Goal: Find specific page/section: Find specific page/section

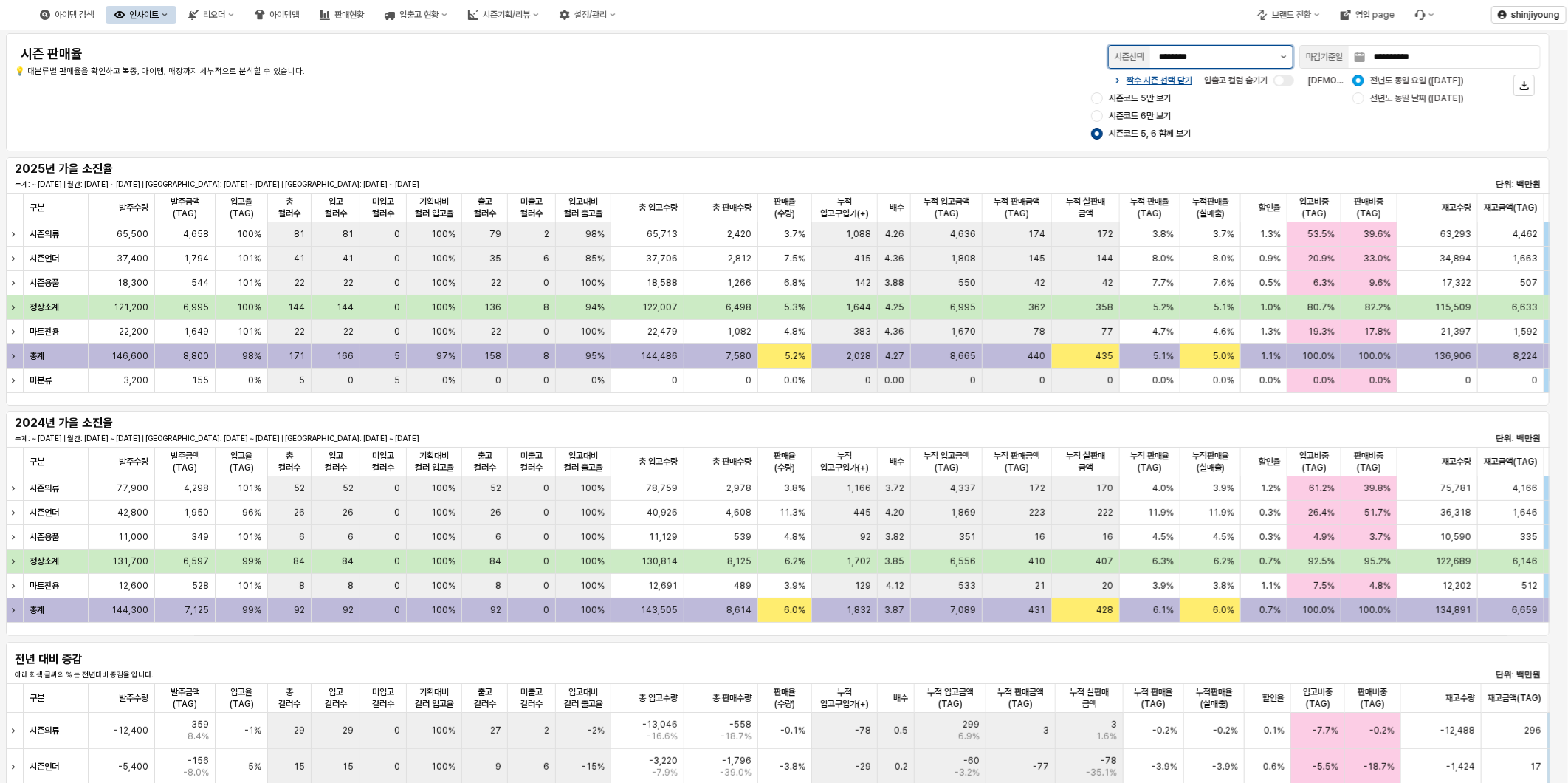
click at [1280, 55] on button "제안 사항 표시" at bounding box center [1284, 57] width 17 height 22
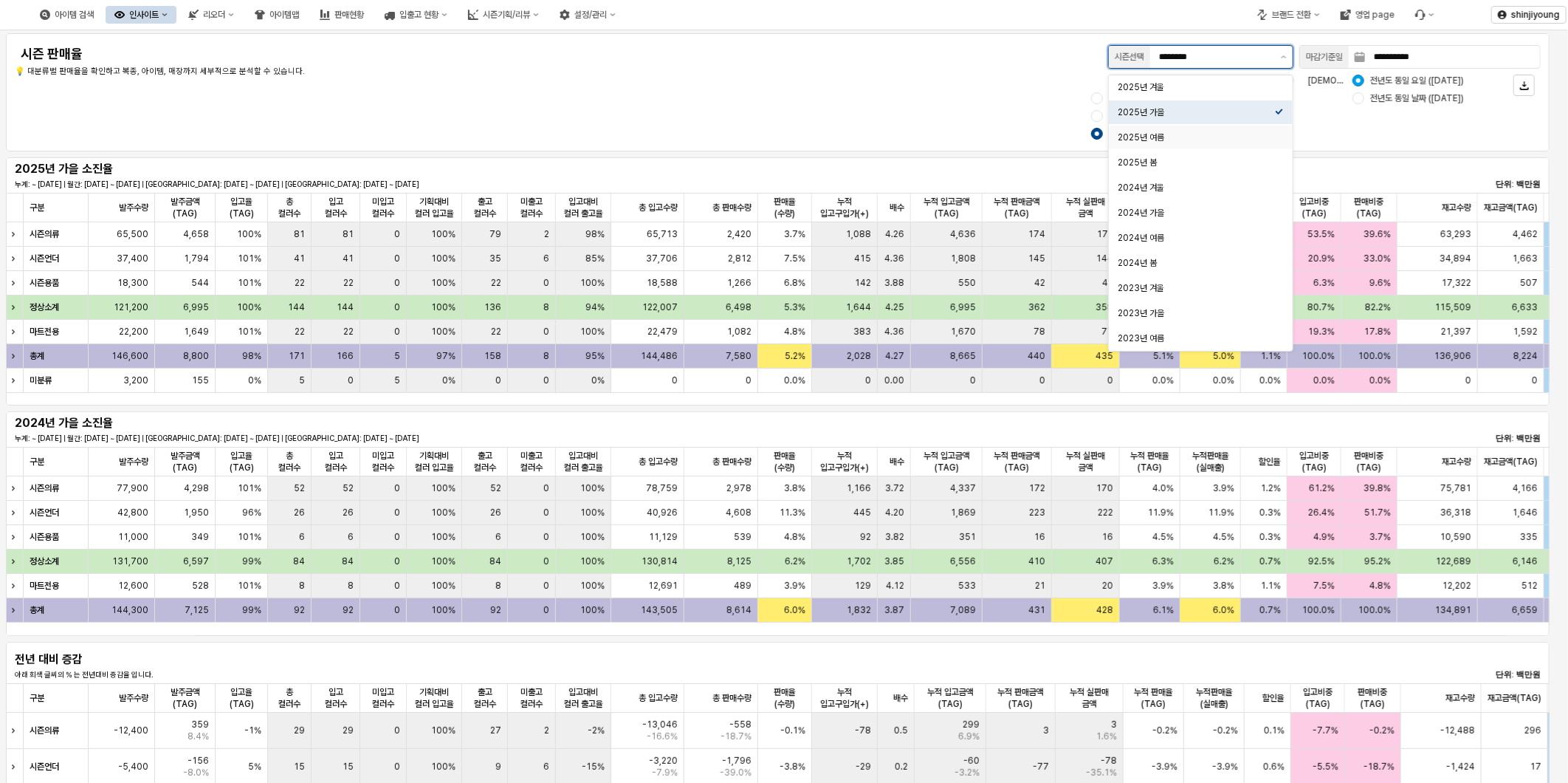
click at [1178, 137] on div "2025년 여름" at bounding box center [1196, 137] width 157 height 12
type input "********"
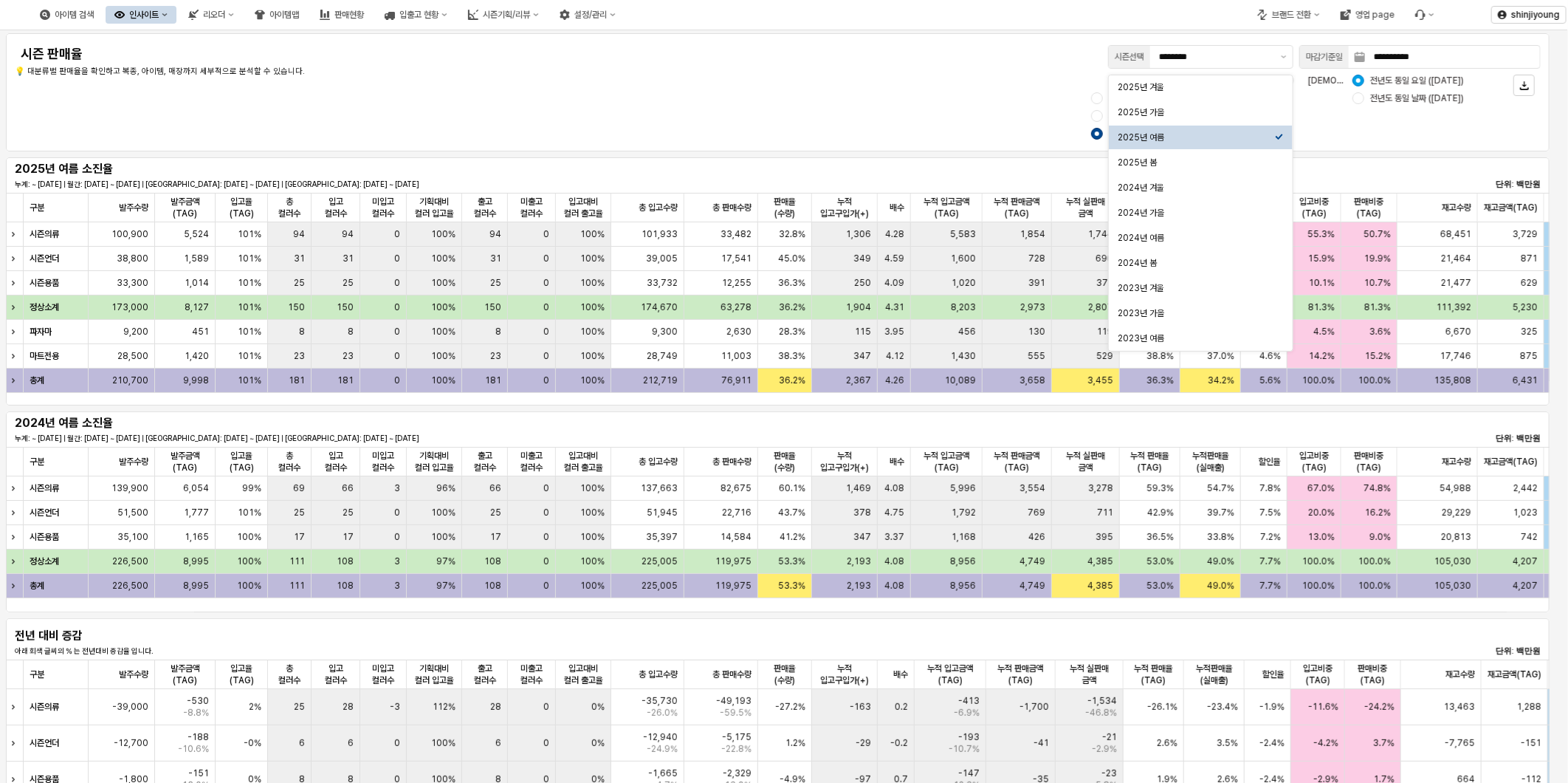
click at [1009, 102] on div "짝수 시즌 선택 닫기 시즌코드 3만 보기 시즌코드 4만 보기 시즌코드 3, 4 함께 보기 입출고 컬럼 숨기기 비교 기준: 전년도 동일 요일 (…" at bounding box center [1095, 107] width 890 height 71
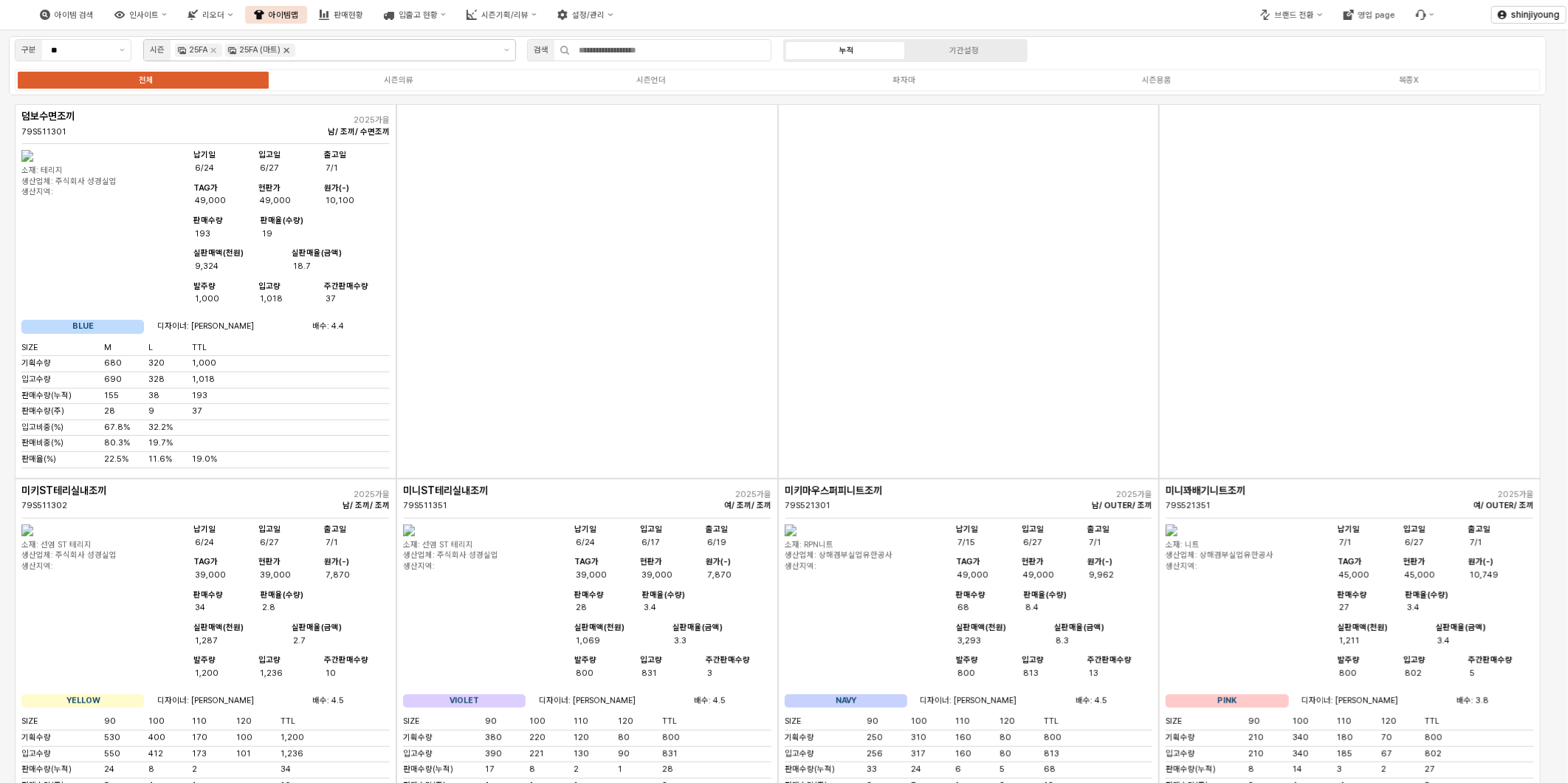
click at [289, 49] on icon "Remove 25FA (마트)" at bounding box center [286, 50] width 12 height 12
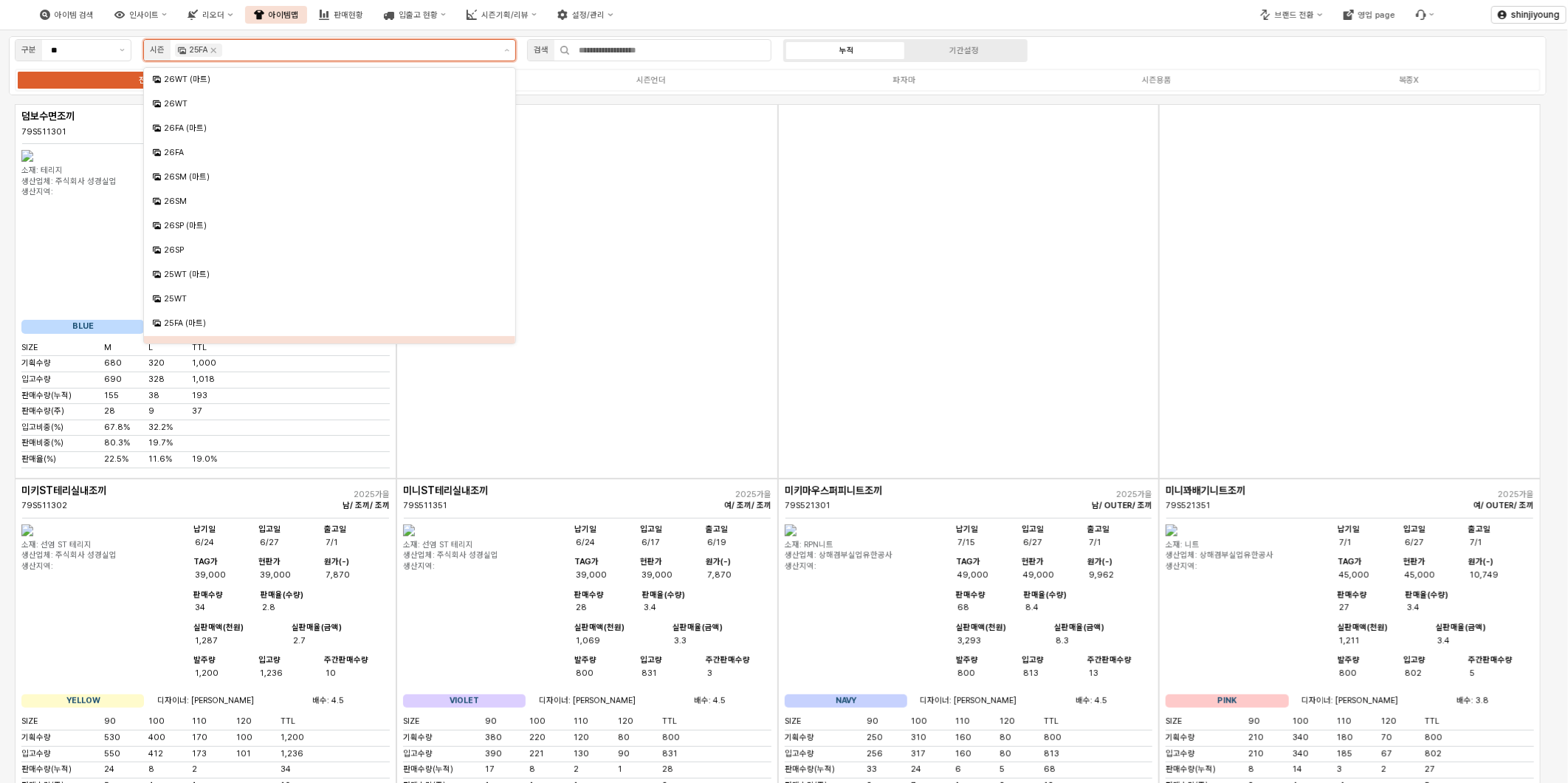
scroll to position [16, 0]
click at [216, 51] on icon "Remove 25FA" at bounding box center [213, 50] width 12 height 12
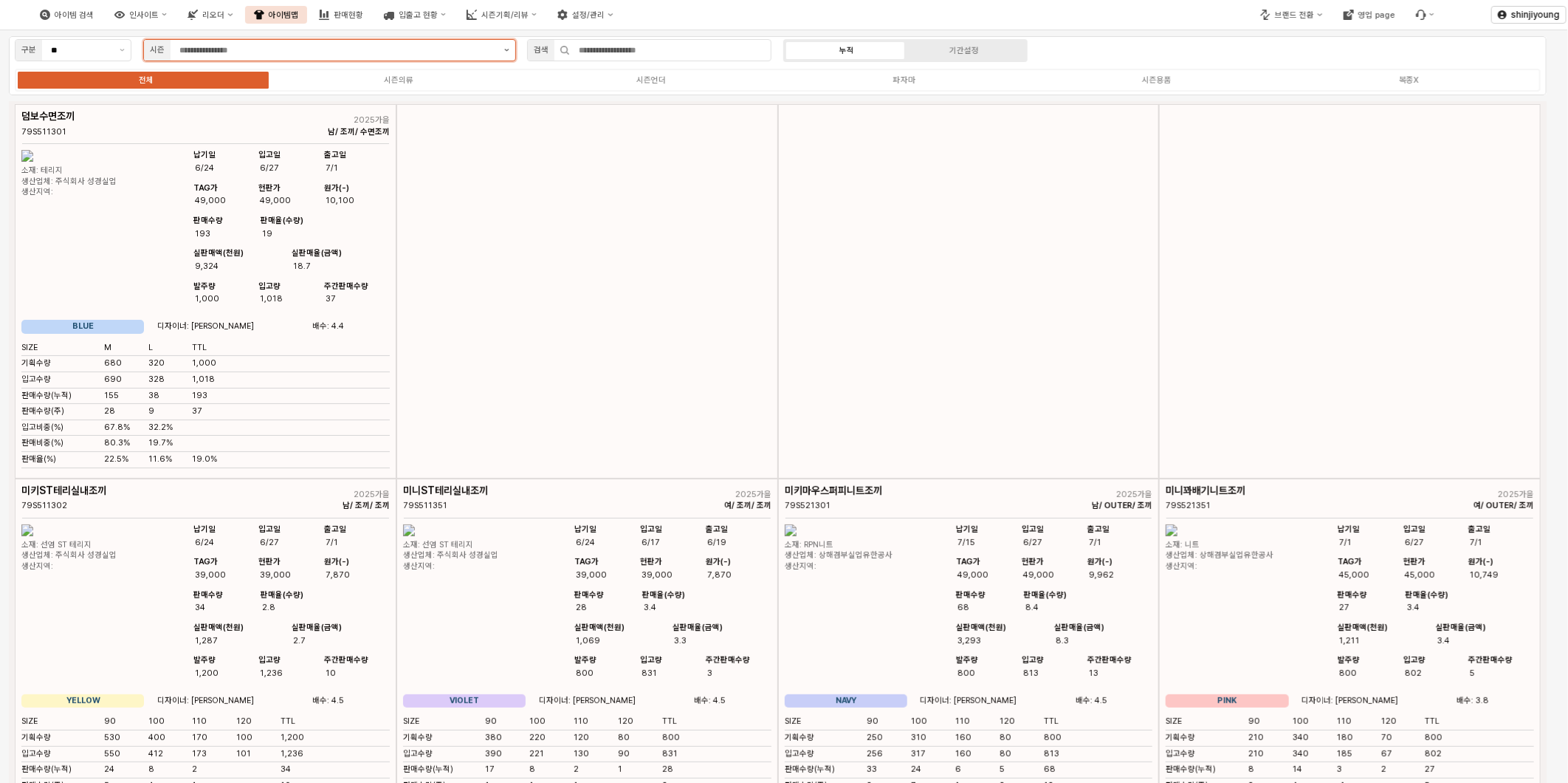
click at [506, 48] on button "제안 사항 표시" at bounding box center [506, 50] width 17 height 21
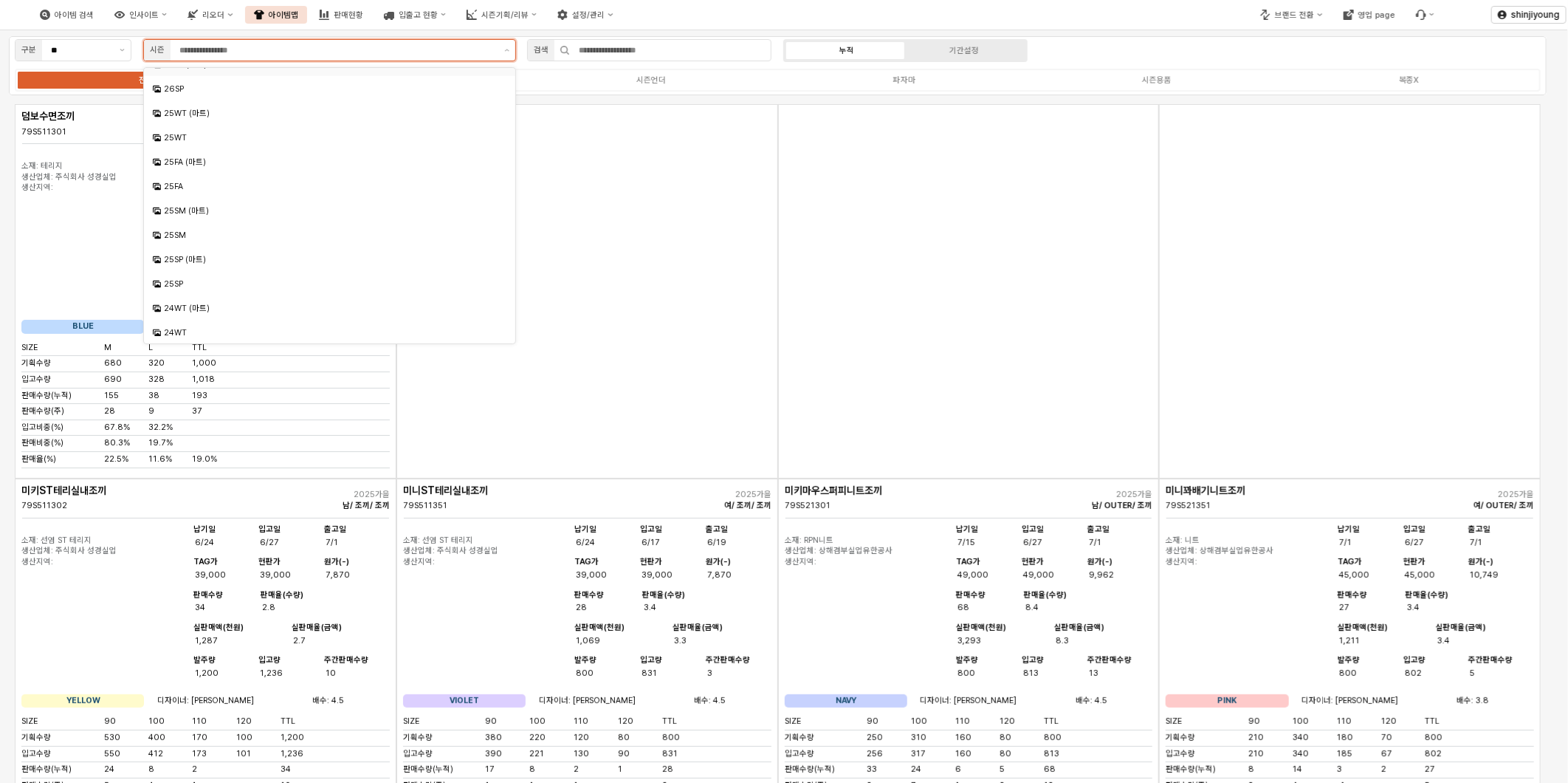
scroll to position [164, 0]
click at [194, 205] on div "25SM (마트)" at bounding box center [330, 208] width 334 height 11
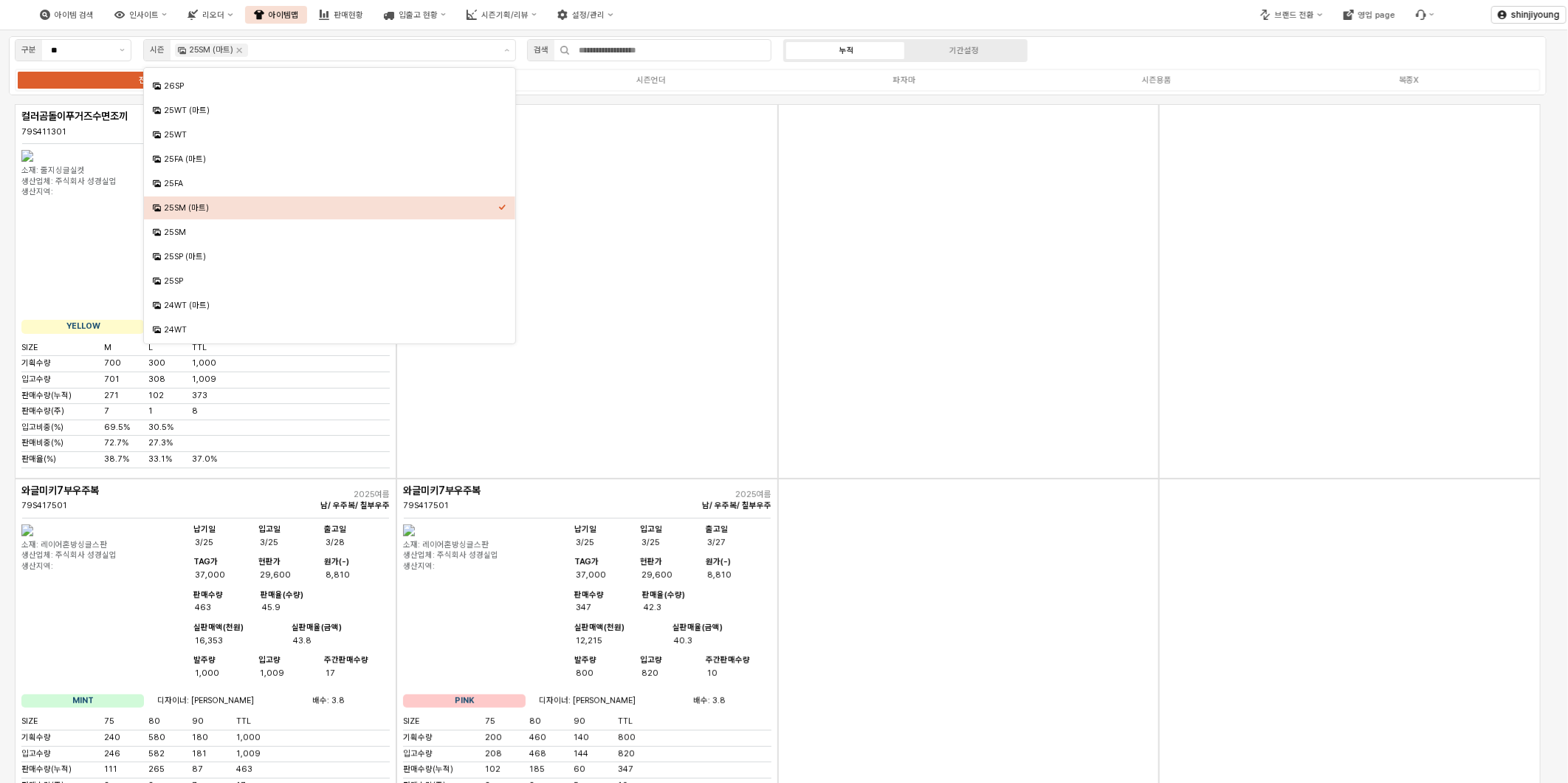
click at [1189, 10] on div "브랜드 전환 영업 page" at bounding box center [1307, 14] width 273 height 37
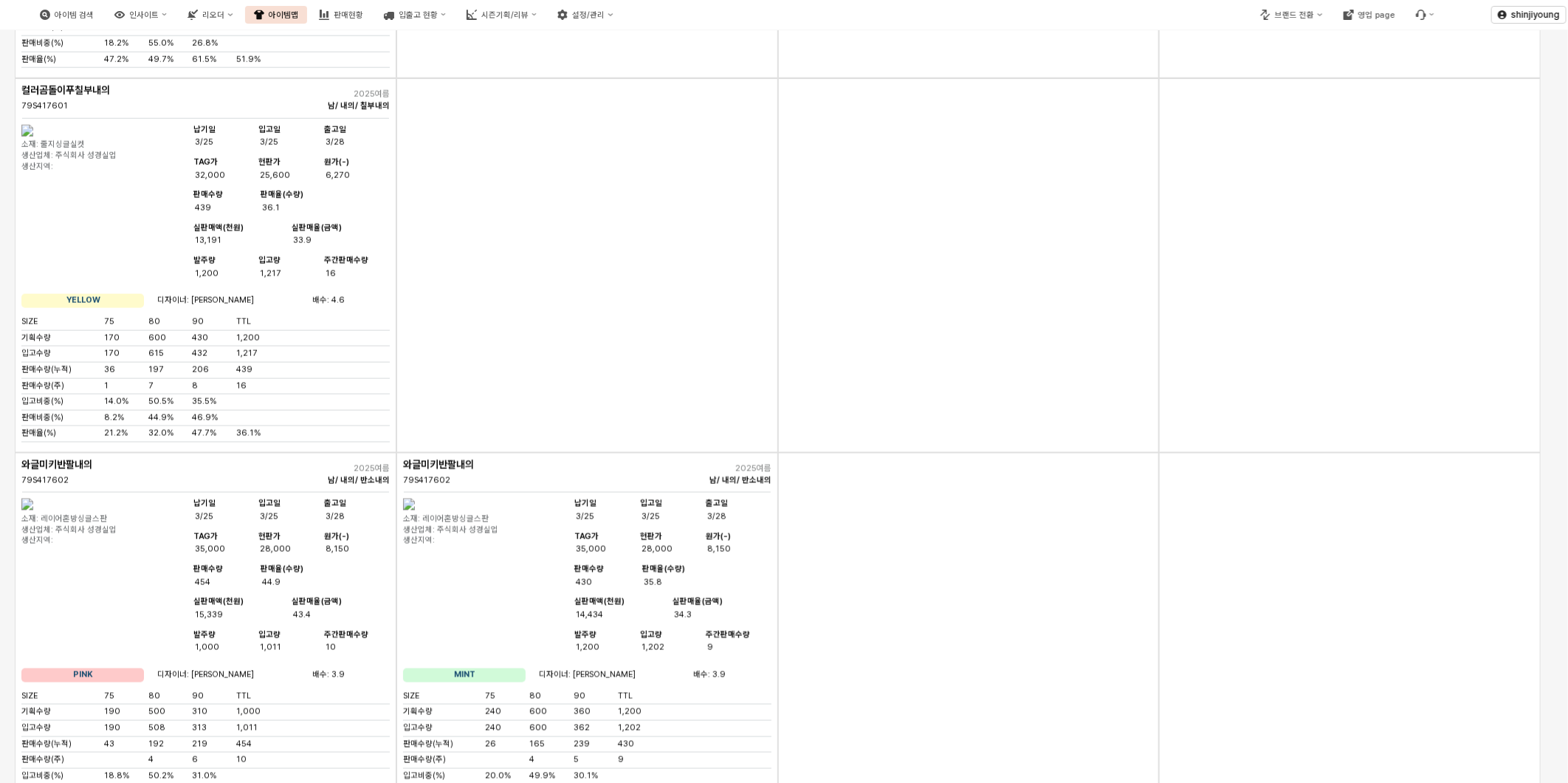
scroll to position [1641, 0]
